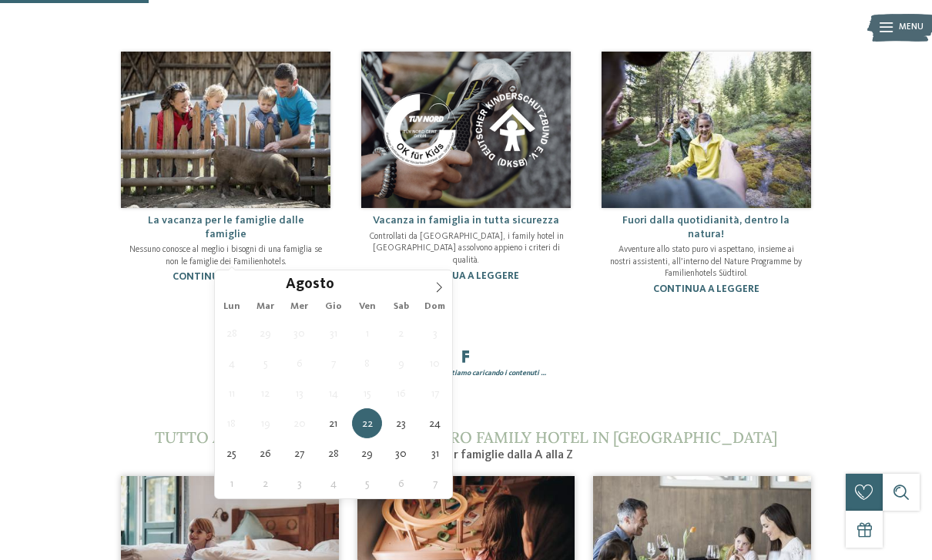
type div "[DATE]"
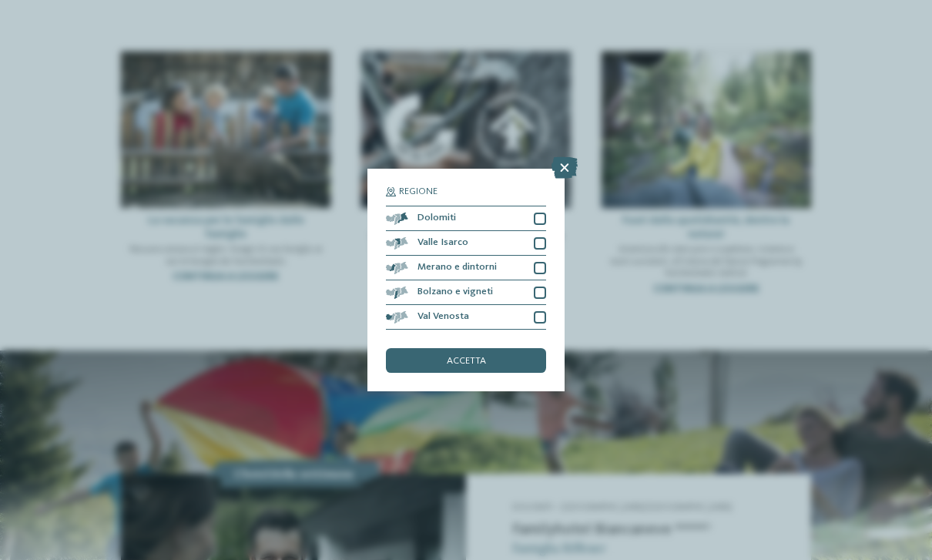
click at [521, 348] on div "accetta" at bounding box center [466, 360] width 160 height 25
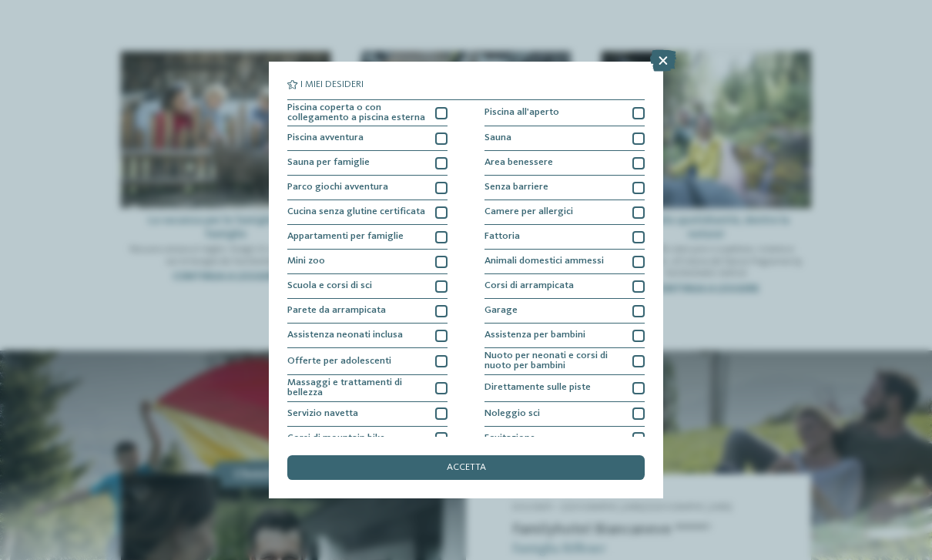
click at [445, 177] on div "Parco giochi avventura" at bounding box center [367, 188] width 160 height 25
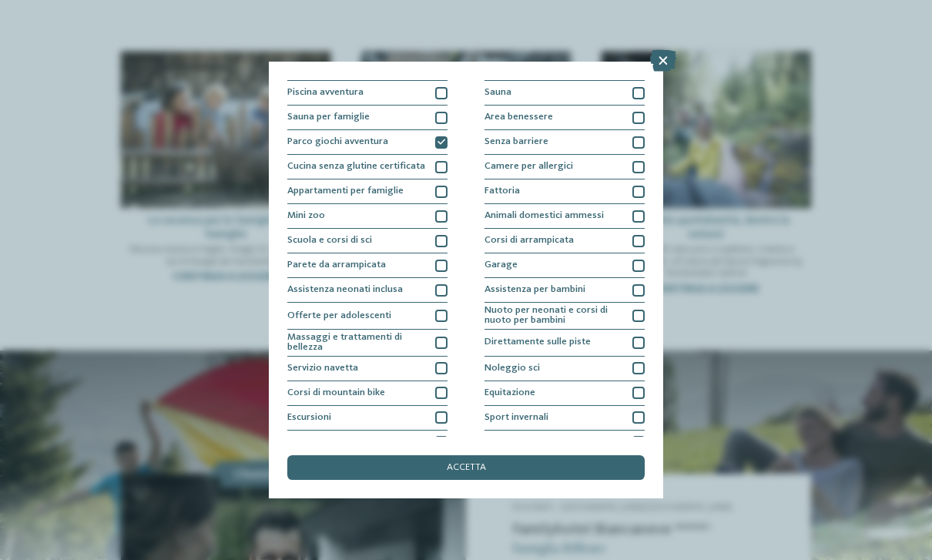
scroll to position [46, 0]
click at [445, 176] on div "Cucina senza glutine certificata" at bounding box center [367, 166] width 160 height 25
click at [439, 160] on div at bounding box center [441, 166] width 12 height 12
click at [443, 185] on div at bounding box center [441, 191] width 12 height 12
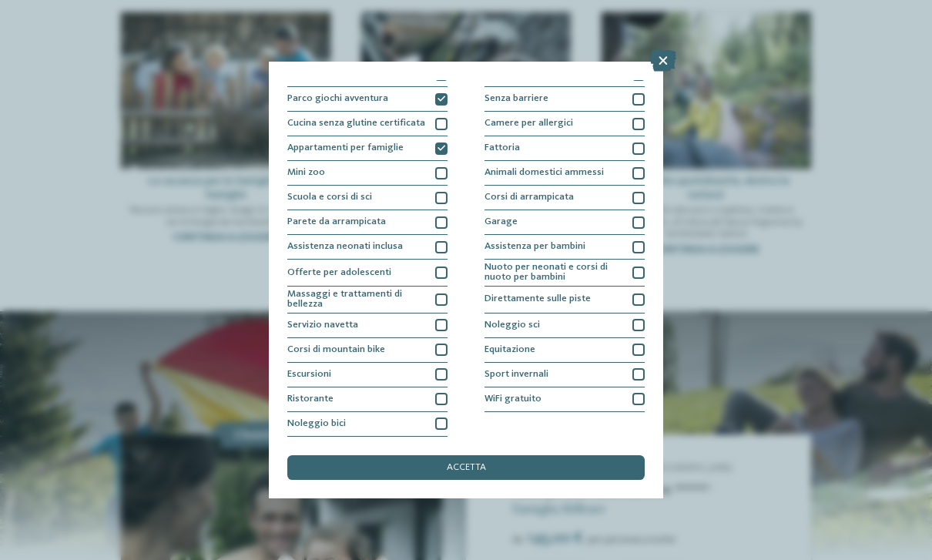
scroll to position [195, 0]
click at [612, 263] on span "Nuoto per neonati e corsi di nuoto per bambini" at bounding box center [554, 273] width 139 height 20
click at [595, 455] on div "accetta" at bounding box center [466, 467] width 358 height 25
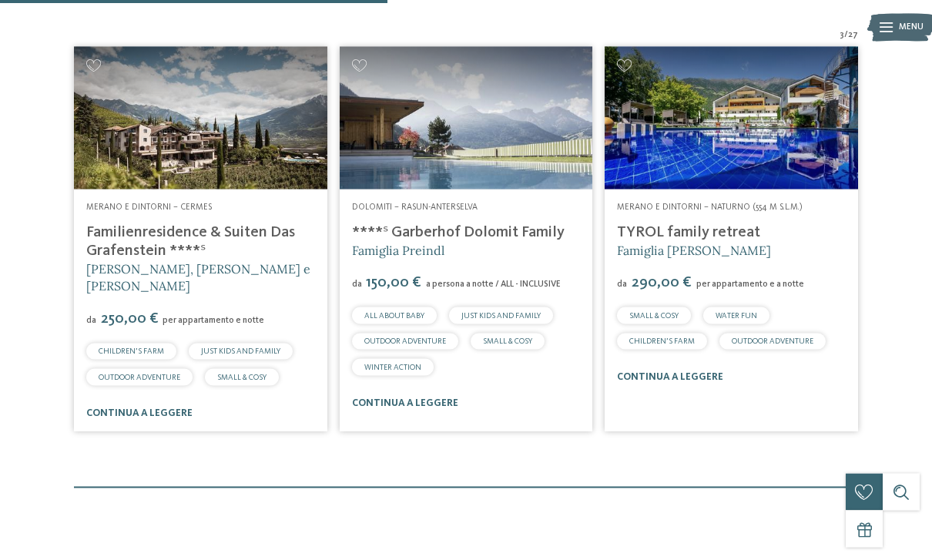
scroll to position [422, 0]
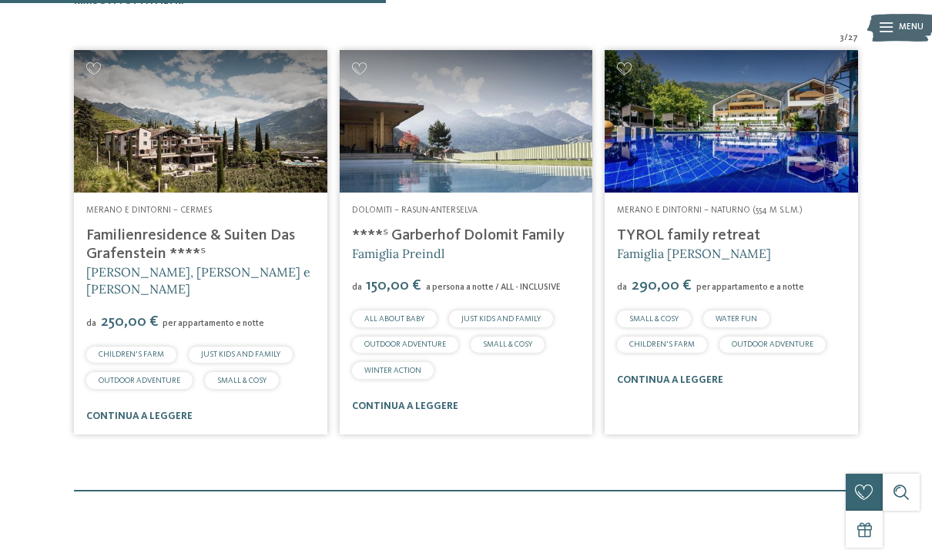
click at [122, 411] on link "continua a leggere" at bounding box center [139, 416] width 106 height 10
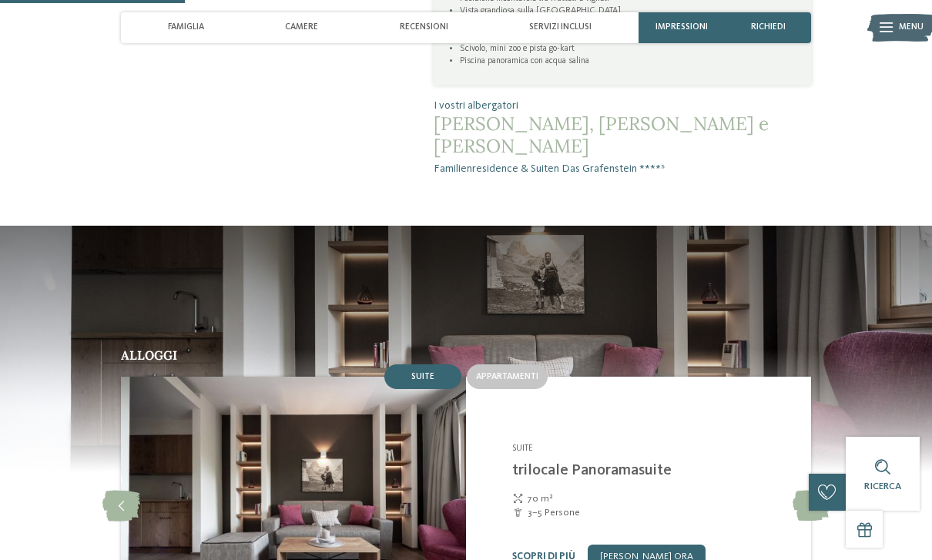
scroll to position [831, 0]
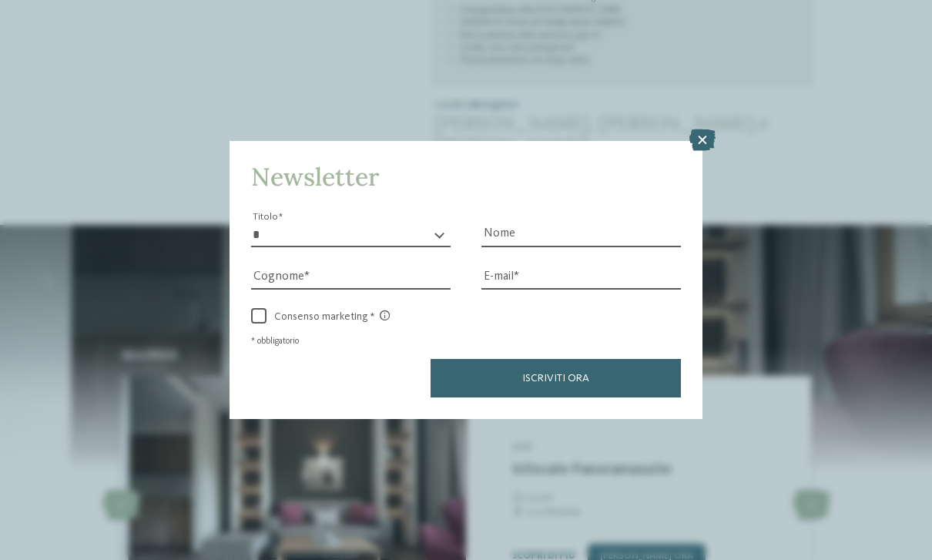
scroll to position [856, 0]
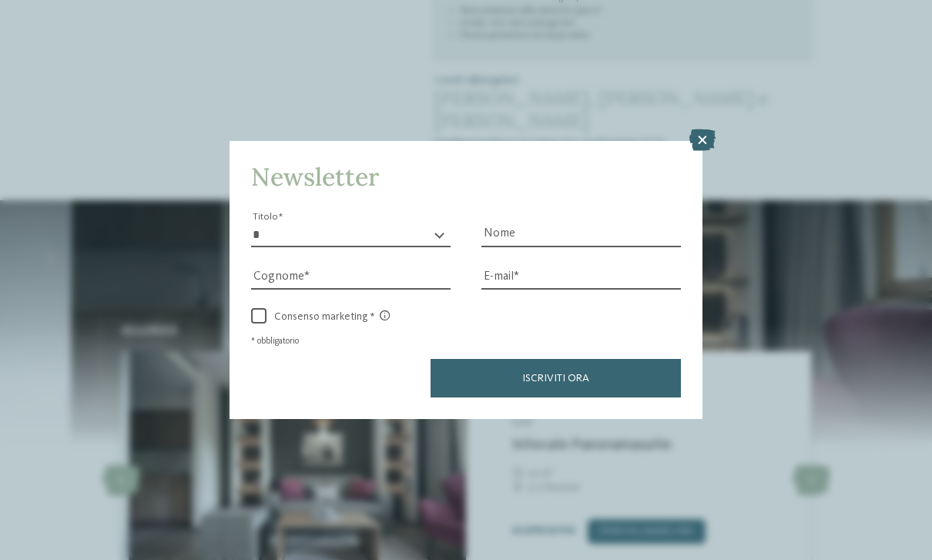
click at [706, 129] on icon at bounding box center [703, 140] width 26 height 22
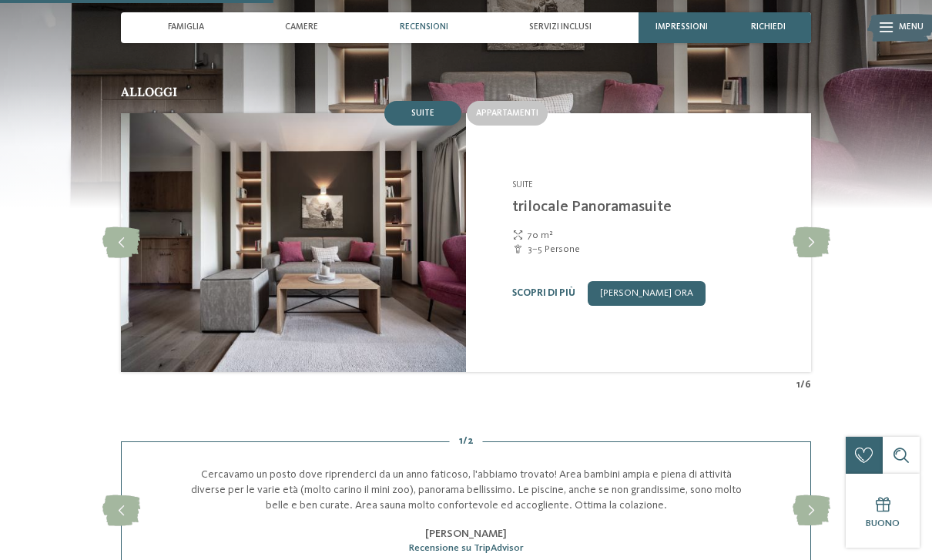
scroll to position [1080, 0]
